Goal: Check status

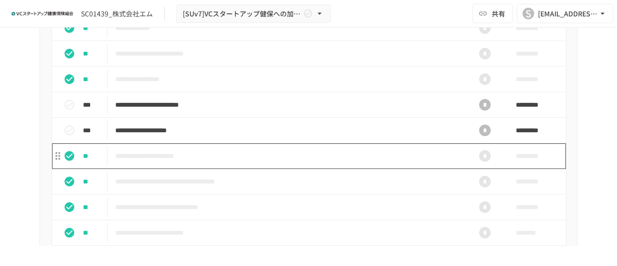
scroll to position [434, 0]
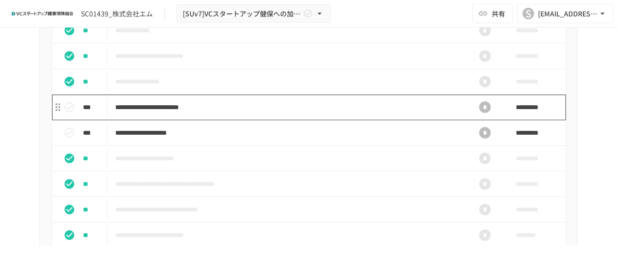
click at [331, 113] on p "**********" at bounding box center [288, 107] width 347 height 12
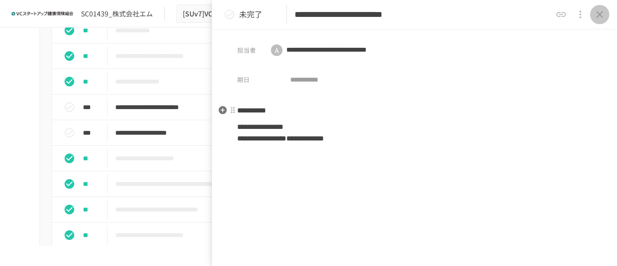
click at [597, 12] on icon "close drawer" at bounding box center [599, 14] width 7 height 7
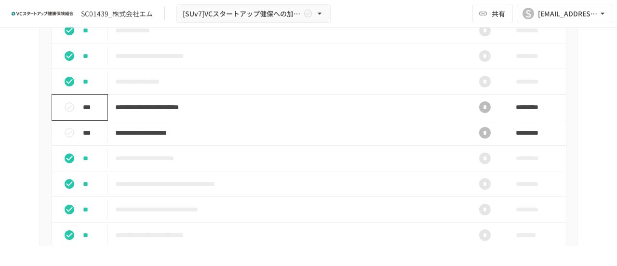
click at [65, 113] on icon "status" at bounding box center [70, 107] width 12 height 12
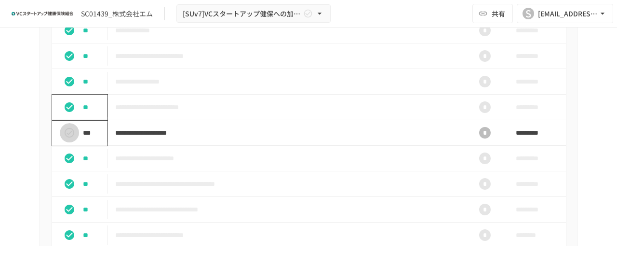
click at [64, 138] on icon "status" at bounding box center [70, 133] width 12 height 12
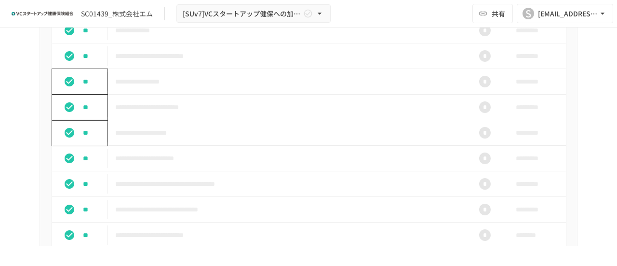
scroll to position [337, 0]
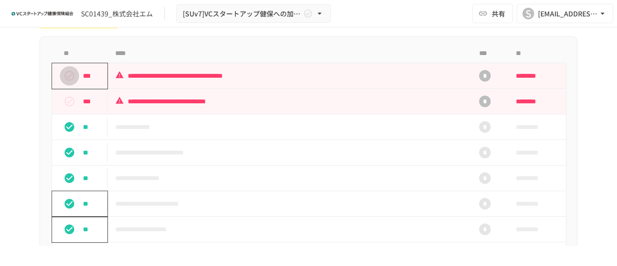
click at [66, 80] on icon "status" at bounding box center [70, 76] width 10 height 10
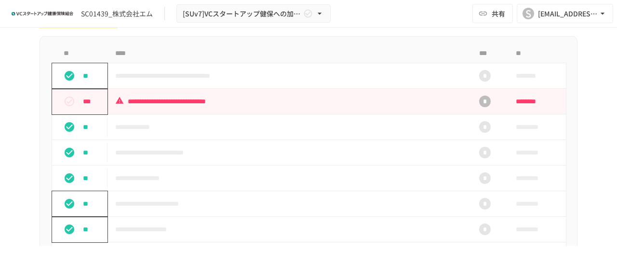
click at [64, 107] on icon "status" at bounding box center [70, 101] width 12 height 12
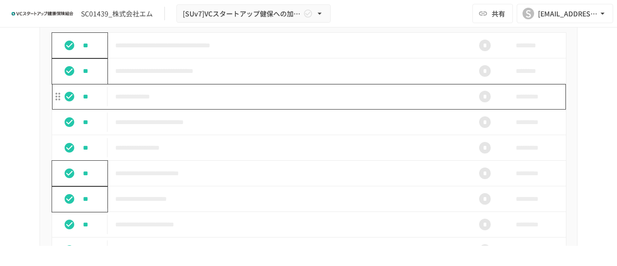
scroll to position [241, 0]
